Goal: Information Seeking & Learning: Check status

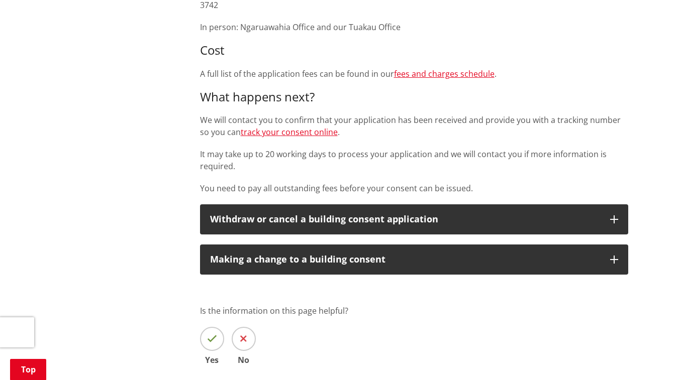
scroll to position [416, 0]
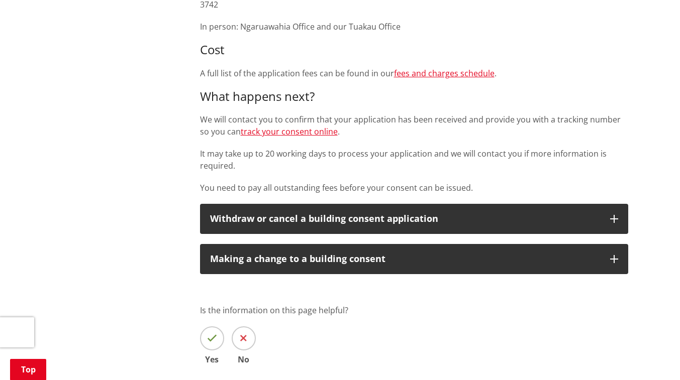
click at [298, 133] on link "track your consent online" at bounding box center [289, 131] width 97 height 11
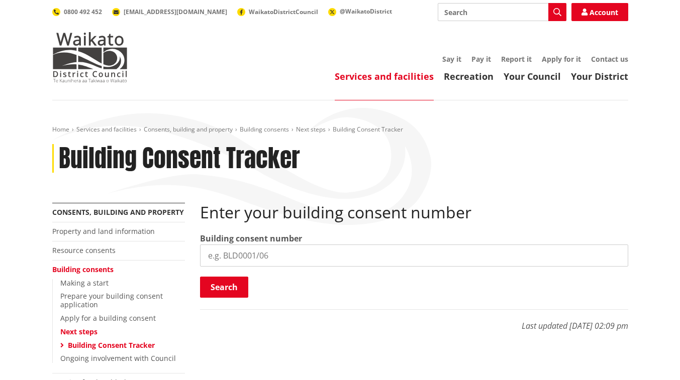
click at [224, 257] on input "search" at bounding box center [414, 256] width 428 height 22
type input "1022/25"
click at [227, 284] on button "Search" at bounding box center [224, 287] width 48 height 21
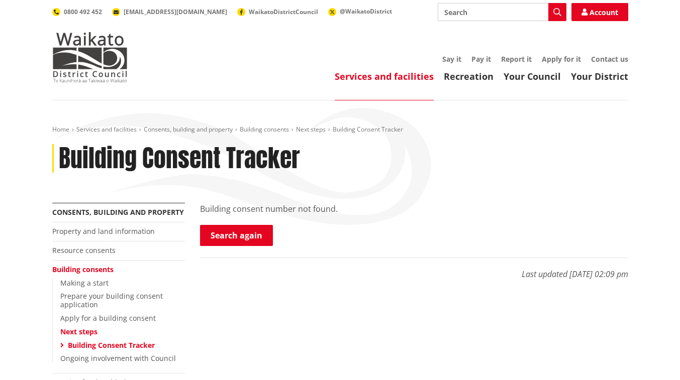
click at [245, 234] on link "Search again" at bounding box center [236, 235] width 73 height 21
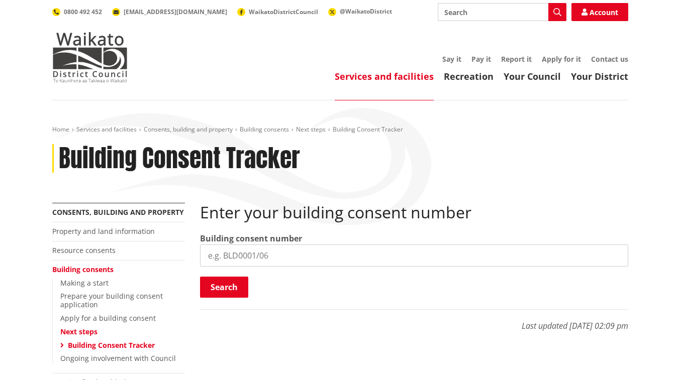
click at [210, 255] on input "search" at bounding box center [414, 256] width 428 height 22
type input "COA1022/25"
click at [229, 288] on button "Search" at bounding box center [224, 287] width 48 height 21
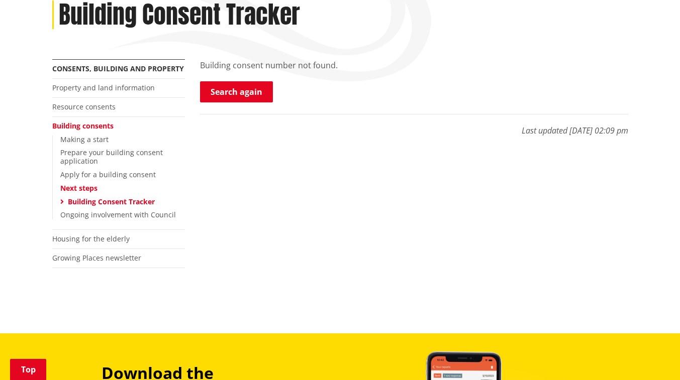
scroll to position [143, 0]
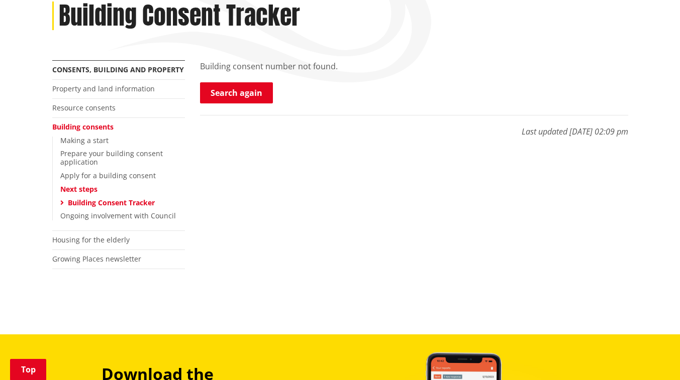
click at [126, 201] on link "Building Consent Tracker" at bounding box center [111, 203] width 87 height 10
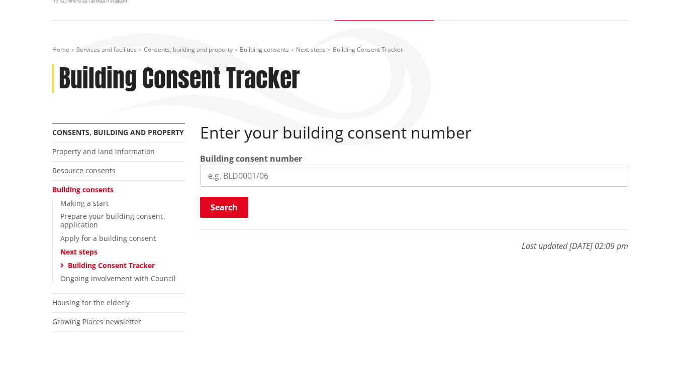
scroll to position [75, 0]
